Goal: Task Accomplishment & Management: Manage account settings

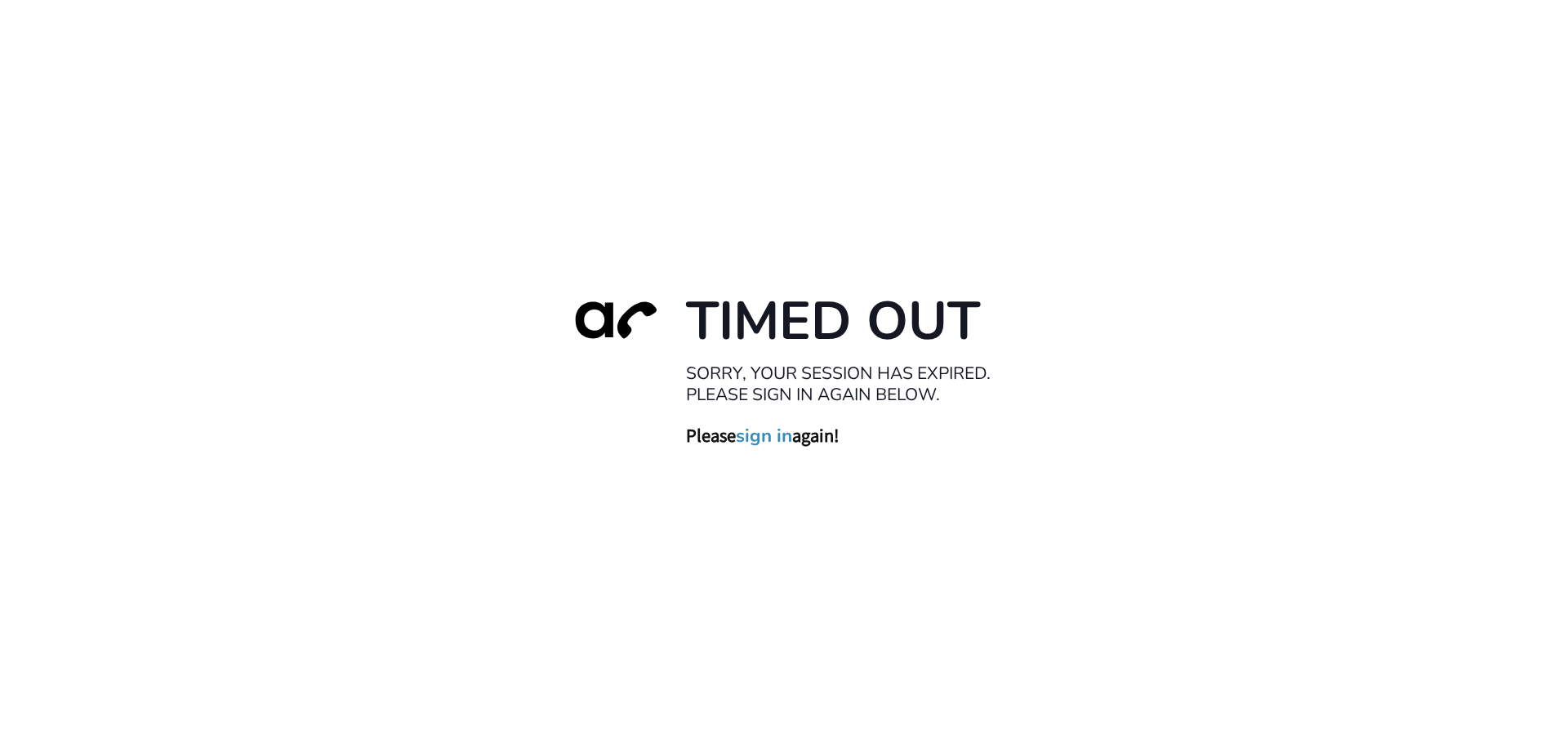
click at [753, 439] on link "sign in" at bounding box center [764, 436] width 56 height 23
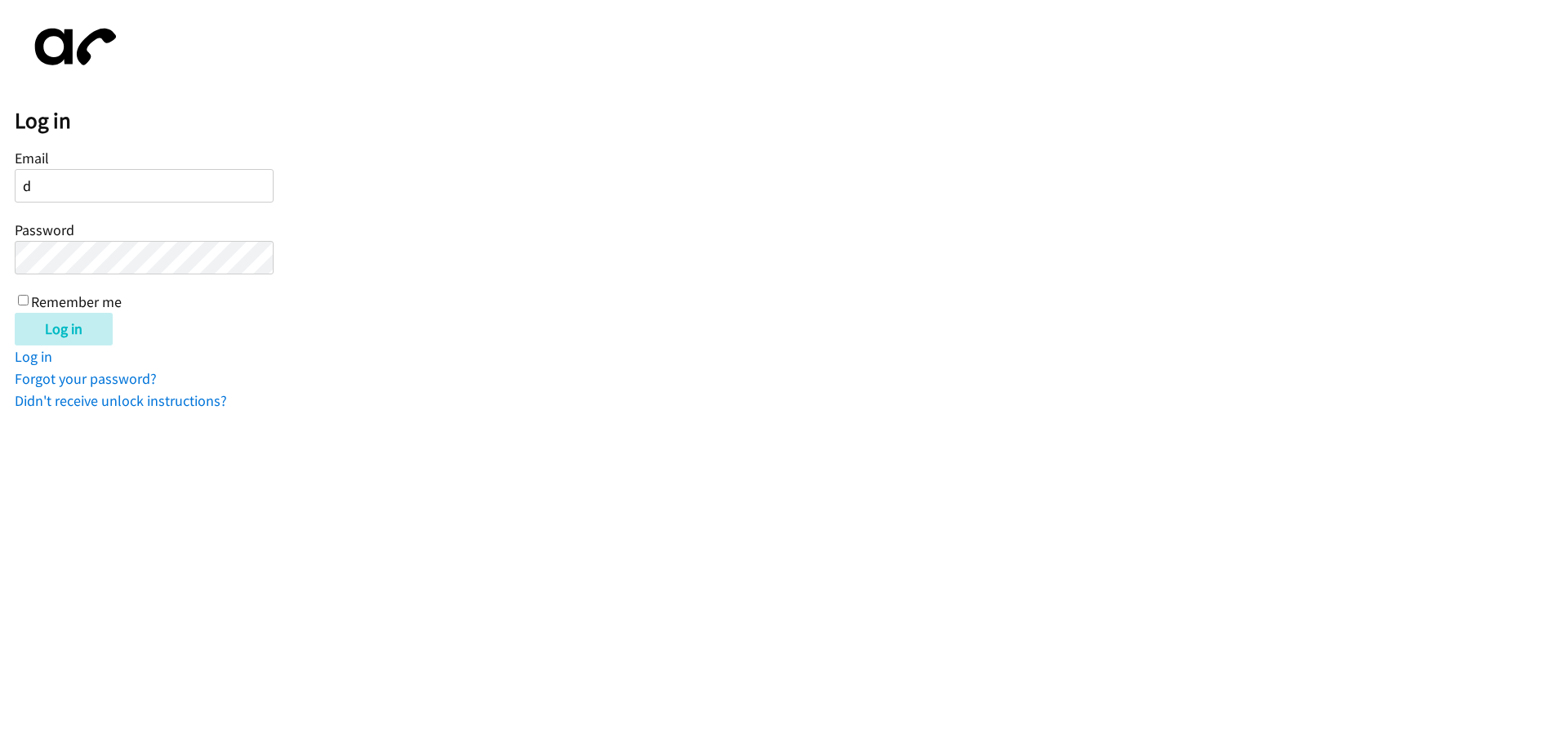
type input "[EMAIL_ADDRESS][DOMAIN_NAME]"
click at [23, 297] on input "Remember me" at bounding box center [23, 300] width 11 height 11
checkbox input "true"
click at [69, 325] on input "Log in" at bounding box center [64, 329] width 98 height 32
